Goal: Find specific page/section: Find specific page/section

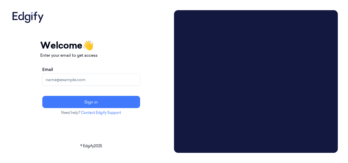
click at [94, 77] on input "Email" at bounding box center [91, 80] width 98 height 12
paste input "[PERSON_NAME][EMAIL_ADDRESS][PERSON_NAME][DOMAIN_NAME]"
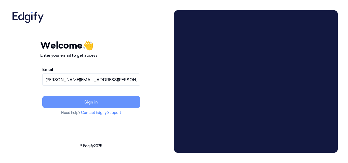
type input "[PERSON_NAME][EMAIL_ADDRESS][PERSON_NAME][DOMAIN_NAME]"
click at [77, 105] on button "Sign in" at bounding box center [91, 102] width 98 height 12
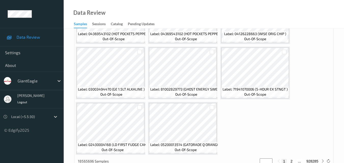
scroll to position [434, 0]
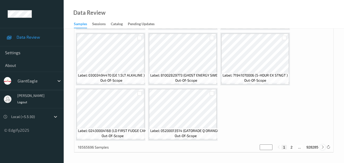
click at [322, 147] on icon at bounding box center [323, 147] width 4 height 4
type input "*"
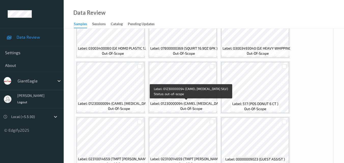
scroll to position [153, 0]
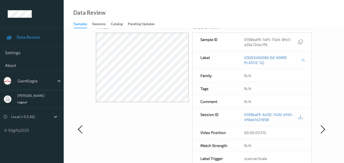
scroll to position [25, 0]
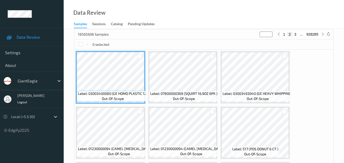
scroll to position [127, 0]
